Goal: Transaction & Acquisition: Purchase product/service

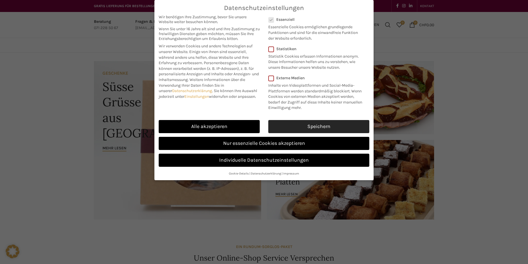
click at [314, 124] on link "Speichern" at bounding box center [318, 126] width 101 height 13
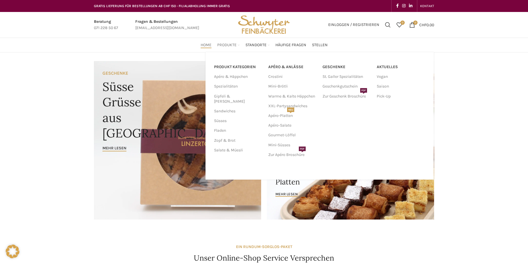
click at [232, 44] on span "Produkte" at bounding box center [226, 45] width 19 height 5
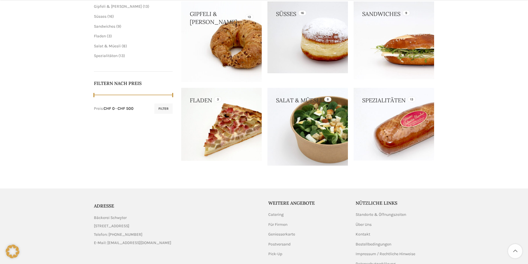
scroll to position [143, 0]
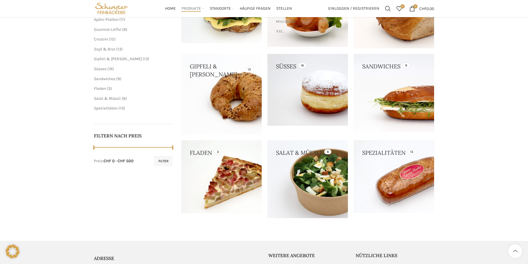
click at [395, 114] on link at bounding box center [394, 93] width 80 height 78
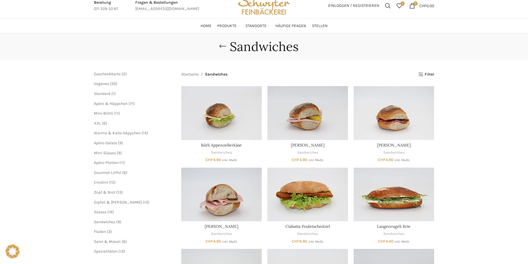
scroll to position [29, 0]
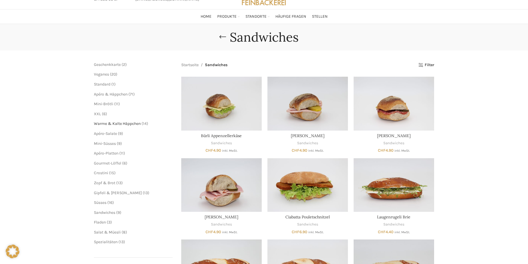
click at [110, 121] on span "Warme & Kalte Häppchen" at bounding box center [117, 123] width 47 height 5
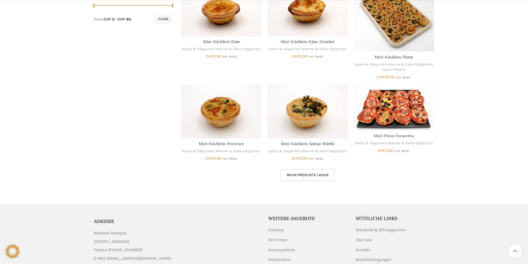
scroll to position [314, 0]
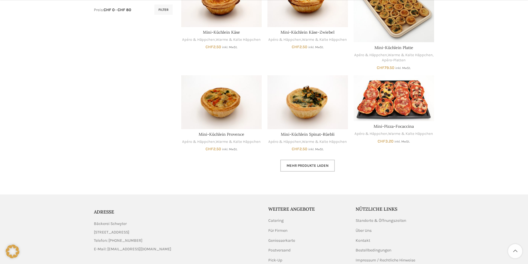
click at [322, 167] on span "Mehr Produkte laden" at bounding box center [307, 165] width 42 height 5
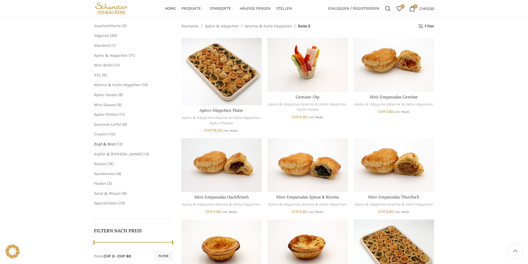
scroll to position [57, 0]
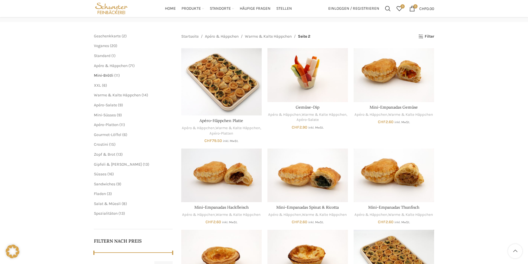
click at [107, 76] on span "Mini-Brötli" at bounding box center [103, 75] width 19 height 5
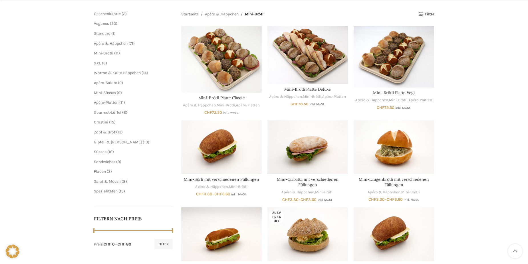
scroll to position [86, 0]
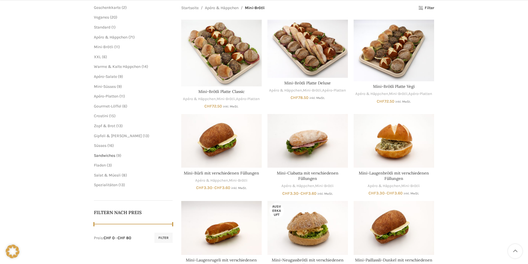
click at [114, 156] on span "Sandwiches" at bounding box center [104, 155] width 21 height 5
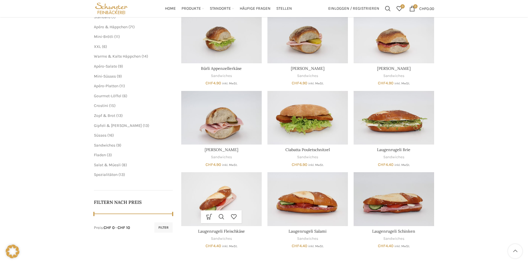
scroll to position [86, 0]
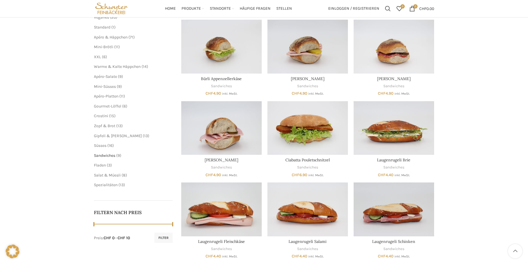
click at [111, 155] on span "Sandwiches" at bounding box center [104, 155] width 21 height 5
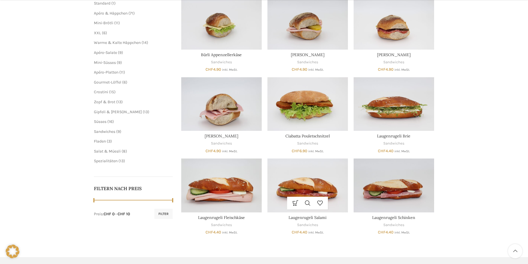
scroll to position [114, 0]
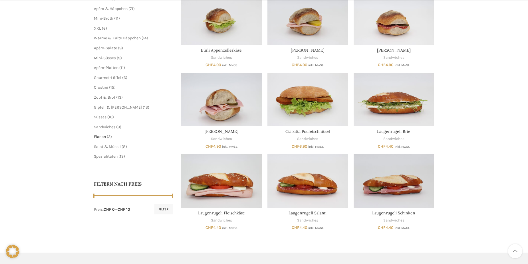
click at [101, 137] on span "Fladen" at bounding box center [100, 136] width 12 height 5
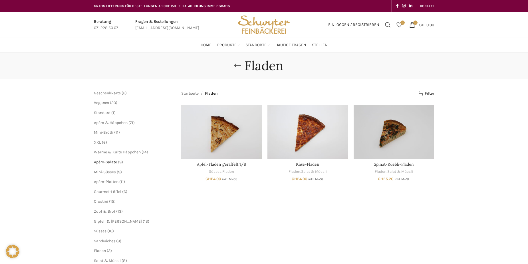
click at [97, 161] on span "Apéro-Salate" at bounding box center [105, 162] width 23 height 5
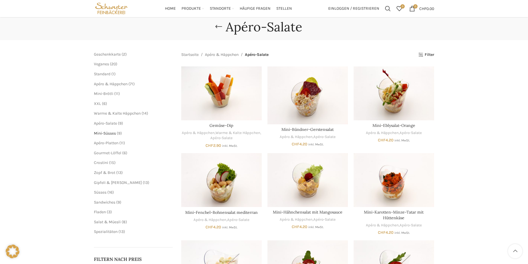
scroll to position [29, 0]
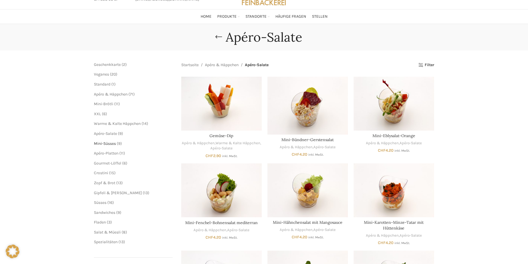
click at [108, 144] on span "Mini-Süsses" at bounding box center [105, 143] width 22 height 5
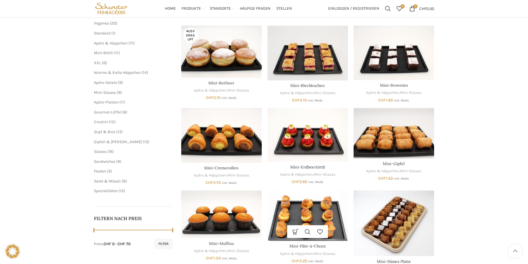
scroll to position [57, 0]
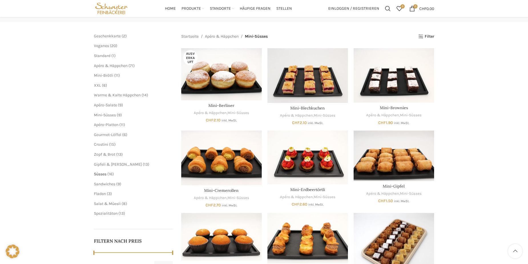
click at [106, 174] on span "Süsses" at bounding box center [100, 174] width 13 height 5
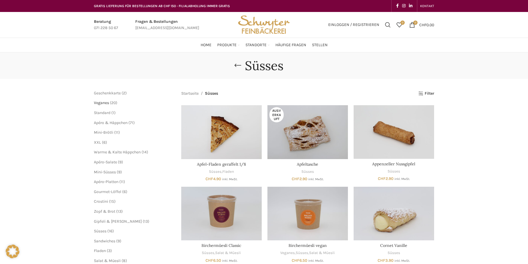
click at [104, 103] on span "Veganes" at bounding box center [101, 102] width 15 height 5
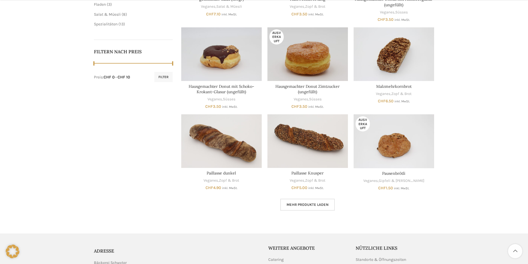
scroll to position [257, 0]
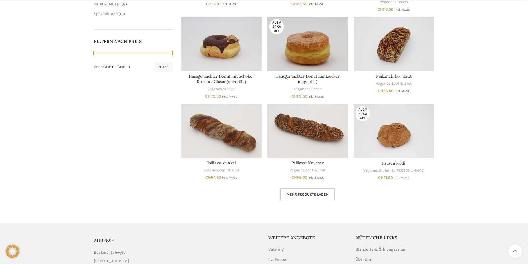
click at [299, 191] on link "Mehr Produkte laden" at bounding box center [307, 195] width 54 height 12
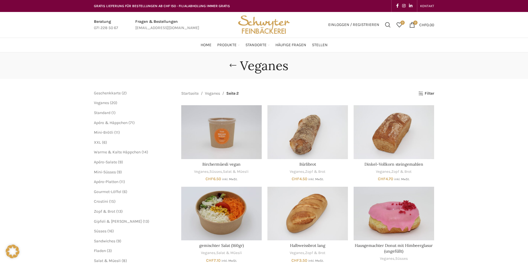
scroll to position [29, 0]
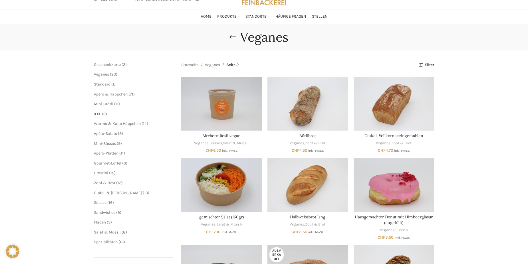
click at [99, 112] on span "XXL" at bounding box center [97, 114] width 7 height 5
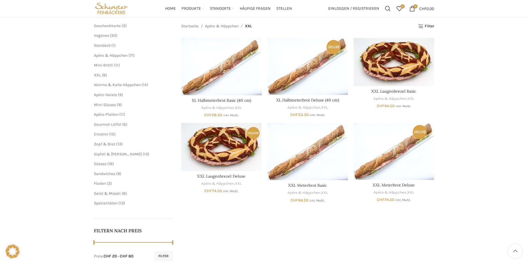
scroll to position [57, 0]
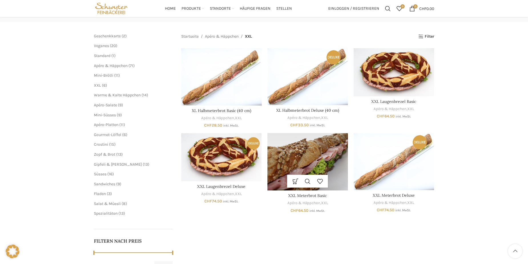
click at [321, 160] on img "XXL Meterbrot Basic" at bounding box center [307, 161] width 80 height 57
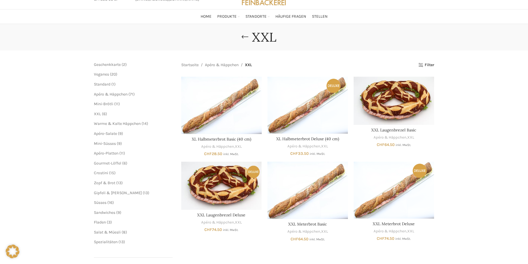
scroll to position [0, 0]
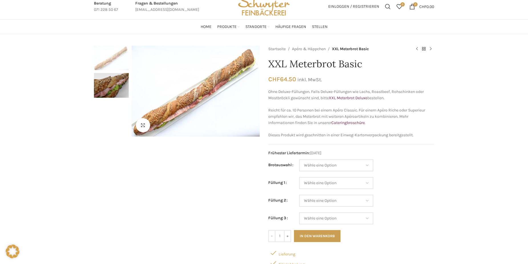
scroll to position [29, 0]
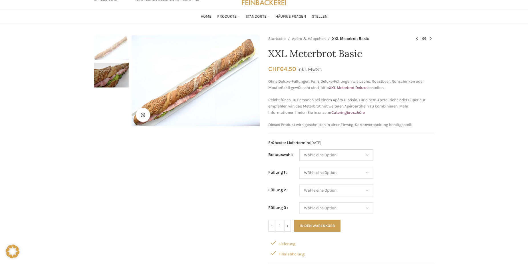
click at [359, 157] on select "Wähle eine Option Baguette Paillasse dunkel Paillasse knusper (Bild) Laugenbagu…" at bounding box center [336, 155] width 74 height 12
click at [299, 149] on select "Wähle eine Option Baguette Paillasse dunkel Paillasse knusper (Bild) Laugenbagu…" at bounding box center [336, 155] width 74 height 12
select select "Baguette"
click at [331, 172] on select "Wähle eine Option Salami Schinken Fleischkäse Trutenschinken Appenzellerkäse Gr…" at bounding box center [336, 173] width 74 height 12
select select "Salami"
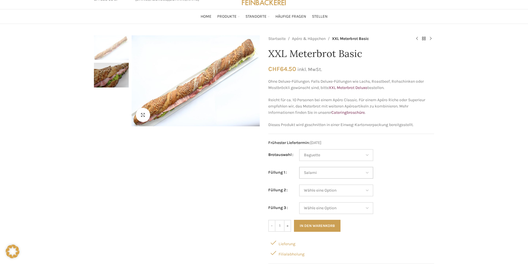
click at [299, 167] on select "Wähle eine Option Salami Schinken Fleischkäse Trutenschinken Appenzellerkäse Gr…" at bounding box center [336, 173] width 74 height 12
select select "Baguette"
select select "Salami"
click at [337, 190] on select "Wähle eine Option Salami Schinken Fleischkäse Trutenschinken Appenzellerkäse Gr…" at bounding box center [336, 191] width 74 height 12
select select "Tomaten-Mozzarella"
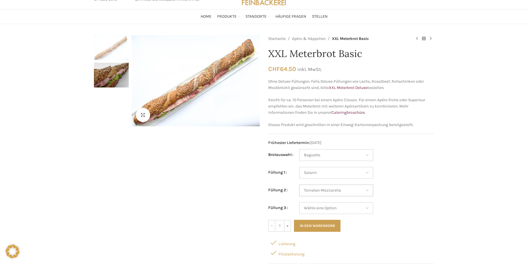
click at [299, 185] on select "Wähle eine Option Salami Schinken Fleischkäse Trutenschinken Appenzellerkäse Gr…" at bounding box center [336, 191] width 74 height 12
select select "Baguette"
select select "Salami"
select select "Tomaten-Mozzarella"
click at [354, 205] on select "Wähle eine Option Salami Schinken Fleischkäse Trutenschinken Appenzellerkäse Gr…" at bounding box center [336, 208] width 74 height 12
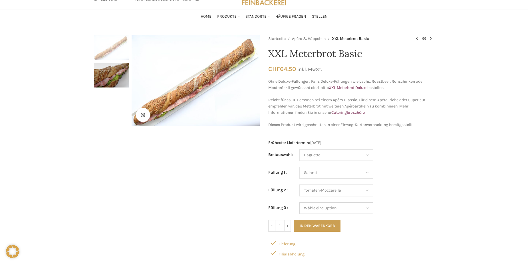
select select "Schinken"
click at [299, 202] on select "Wähle eine Option Salami Schinken Fleischkäse Trutenschinken Appenzellerkäse Gr…" at bounding box center [336, 208] width 74 height 12
select select "Baguette"
select select "Salami"
select select "Tomaten-Mozzarella"
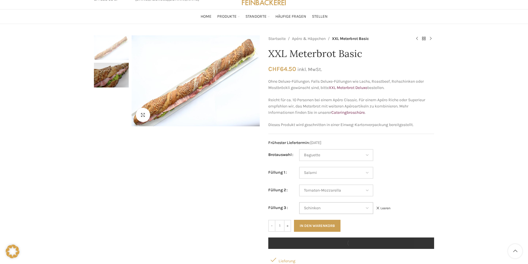
scroll to position [114, 0]
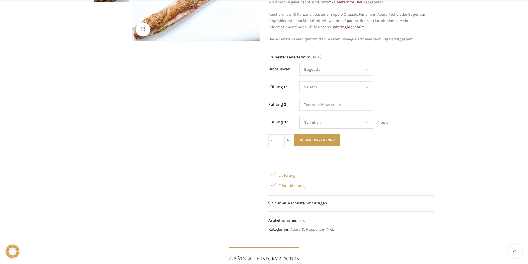
click at [358, 120] on select "Wähle eine Option Salami Schinken Fleischkäse Trutenschinken Appenzellerkäse Gr…" at bounding box center [336, 123] width 74 height 12
select select "Brie"
click at [299, 117] on select "Wähle eine Option Salami Schinken Fleischkäse Trutenschinken Appenzellerkäse Gr…" at bounding box center [336, 123] width 74 height 12
select select "Baguette"
select select "Salami"
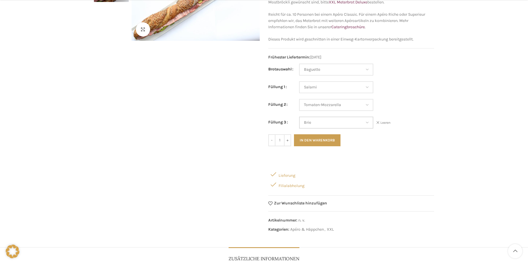
select select "Tomaten-Mozzarella"
select select "Brie"
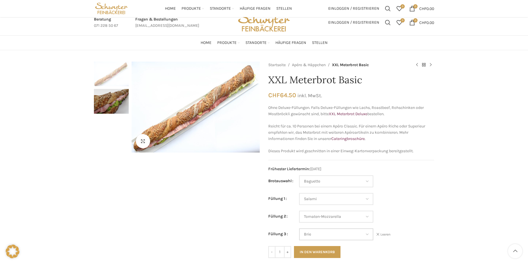
scroll to position [0, 0]
